Goal: Task Accomplishment & Management: Manage account settings

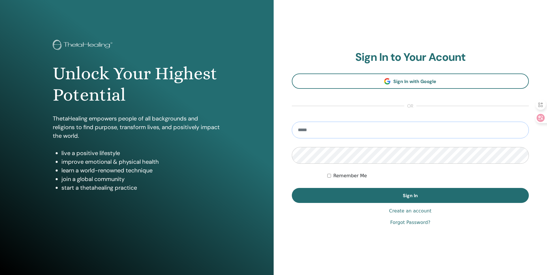
click at [368, 124] on input "email" at bounding box center [410, 130] width 237 height 17
click at [318, 131] on input "email" at bounding box center [410, 130] width 237 height 17
click at [336, 106] on section "Sign In to Your Acount Sign In with Google or Remember Me Sign In" at bounding box center [410, 127] width 237 height 152
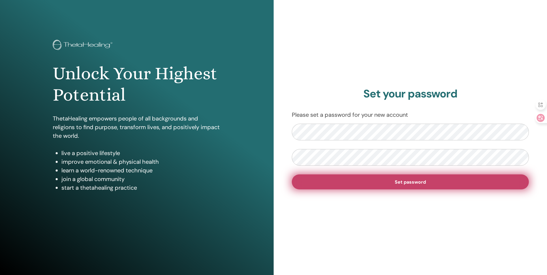
click at [421, 177] on button "Set password" at bounding box center [410, 181] width 237 height 15
click at [373, 179] on button "Set password" at bounding box center [410, 181] width 237 height 15
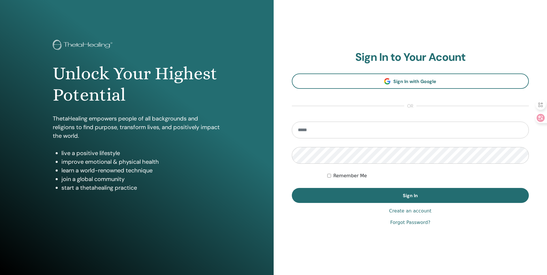
click at [409, 105] on span "or" at bounding box center [410, 106] width 12 height 7
drag, startPoint x: 409, startPoint y: 105, endPoint x: 371, endPoint y: 99, distance: 39.1
click at [371, 99] on section "Sign In to Your Acount Sign In with Google or Remember Me Sign In" at bounding box center [410, 127] width 237 height 152
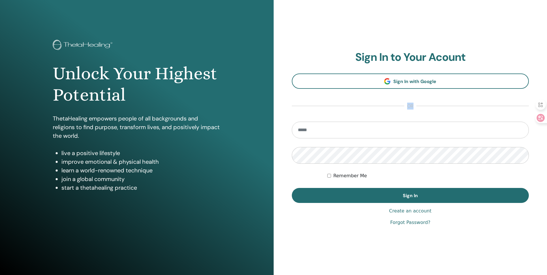
click at [371, 99] on section "Sign In to Your Acount Sign In with Google or Remember Me Sign In" at bounding box center [410, 127] width 237 height 152
drag, startPoint x: 371, startPoint y: 99, endPoint x: 338, endPoint y: 129, distance: 44.9
click at [338, 129] on input "email" at bounding box center [410, 130] width 237 height 17
click at [322, 112] on section "Sign In to Your Acount Sign In with Google or Remember Me Sign In" at bounding box center [410, 127] width 237 height 152
click at [316, 123] on input "email" at bounding box center [410, 130] width 237 height 17
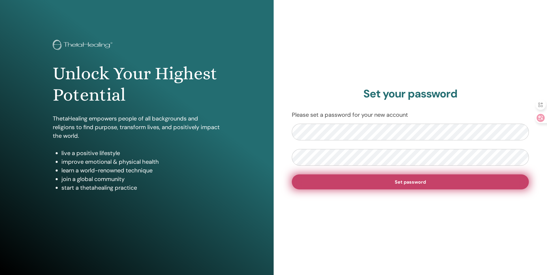
click at [444, 180] on button "Set password" at bounding box center [410, 181] width 237 height 15
